Goal: Use online tool/utility: Utilize a website feature to perform a specific function

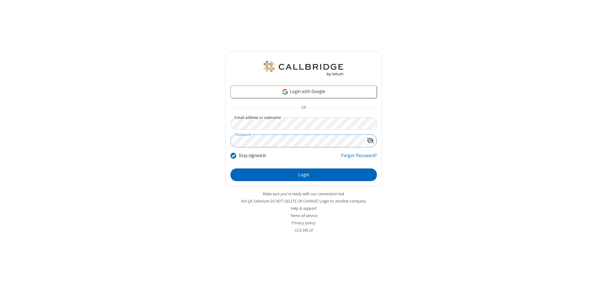
click at [303, 175] on button "Login" at bounding box center [303, 175] width 146 height 13
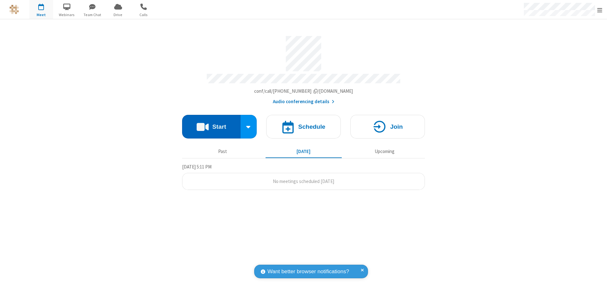
click at [211, 124] on button "Start" at bounding box center [211, 127] width 58 height 24
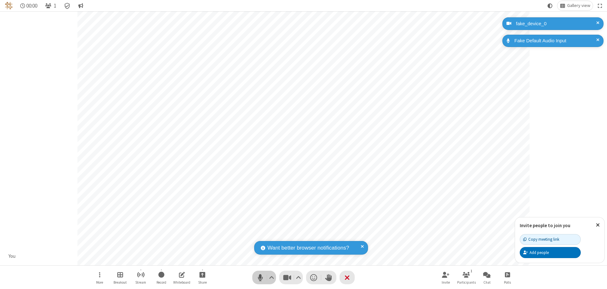
click at [260, 278] on span "Mute (⌘+Shift+A)" at bounding box center [259, 277] width 9 height 9
click at [260, 278] on span "Unmute (⌘+Shift+A)" at bounding box center [259, 277] width 9 height 9
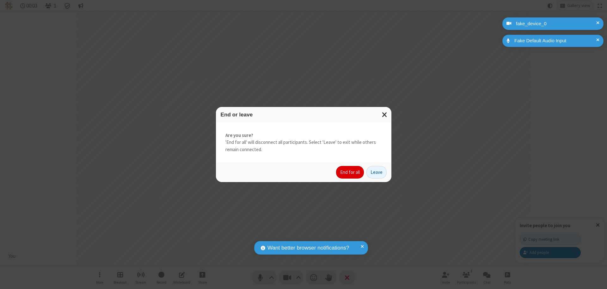
click at [350, 173] on button "End for all" at bounding box center [350, 172] width 28 height 13
